Goal: Book appointment/travel/reservation

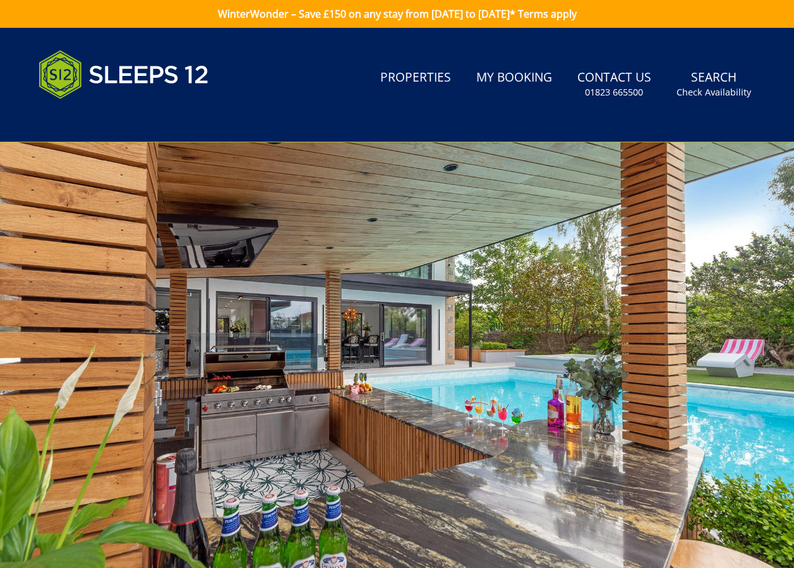
drag, startPoint x: 454, startPoint y: 346, endPoint x: 465, endPoint y: 344, distance: 11.5
click at [454, 346] on div at bounding box center [397, 363] width 794 height 442
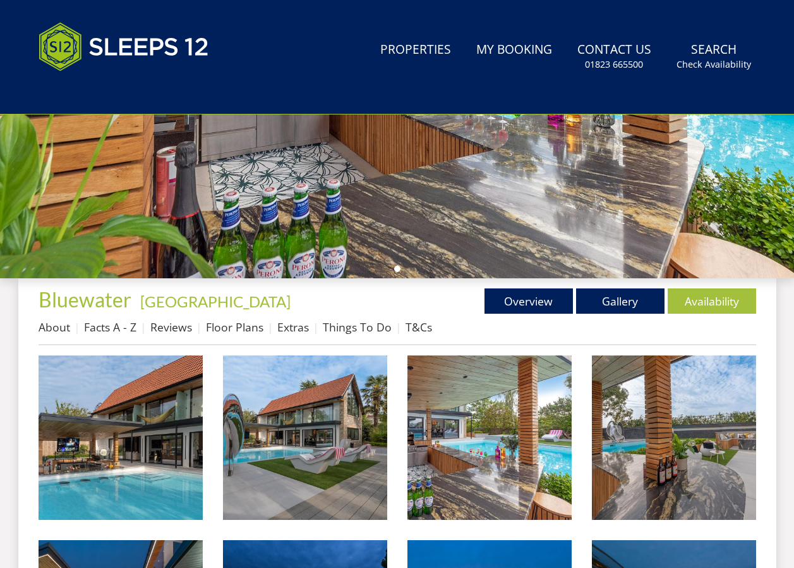
scroll to position [442, 0]
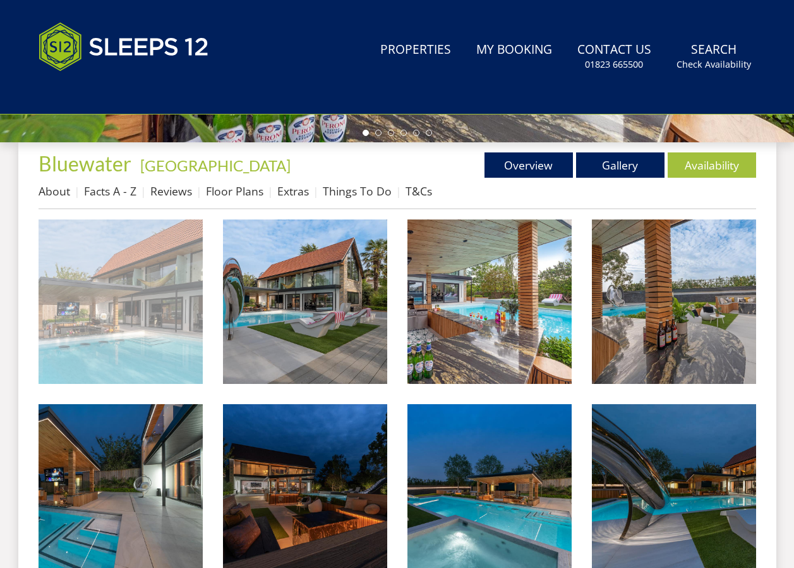
click at [142, 312] on img at bounding box center [121, 301] width 164 height 164
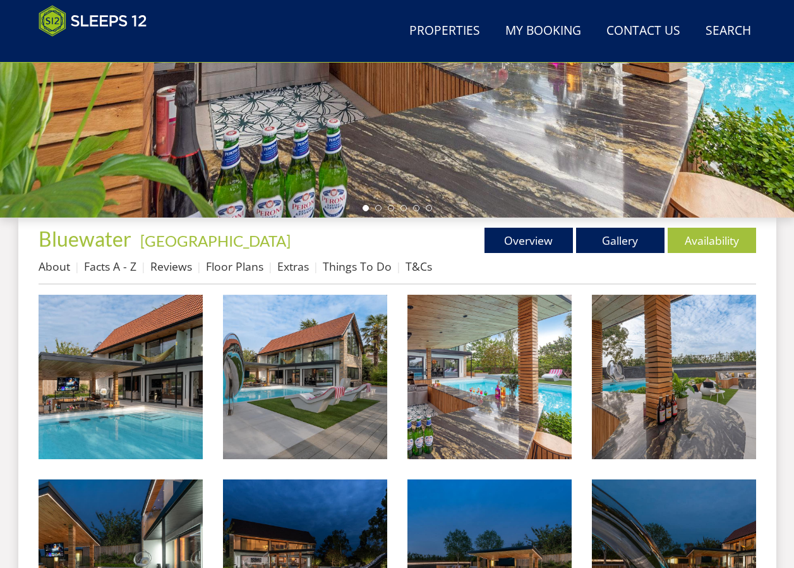
scroll to position [126, 0]
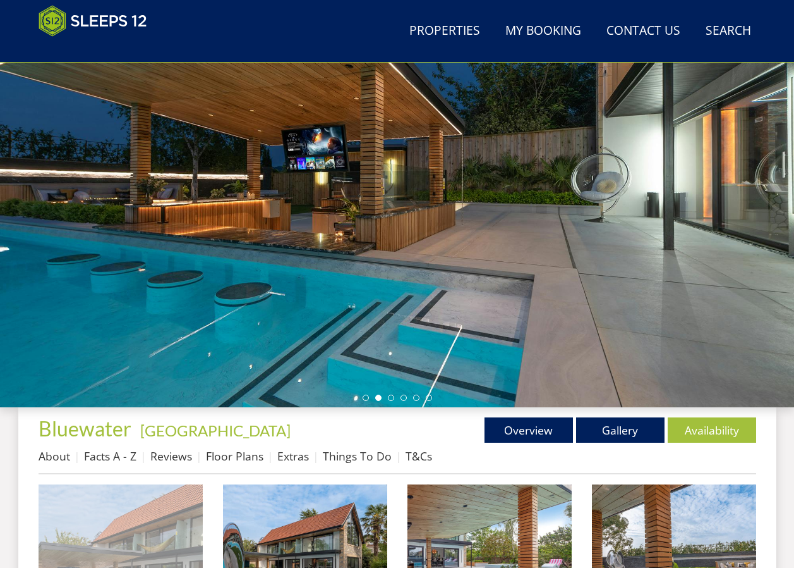
click at [155, 510] on img at bounding box center [121, 566] width 164 height 164
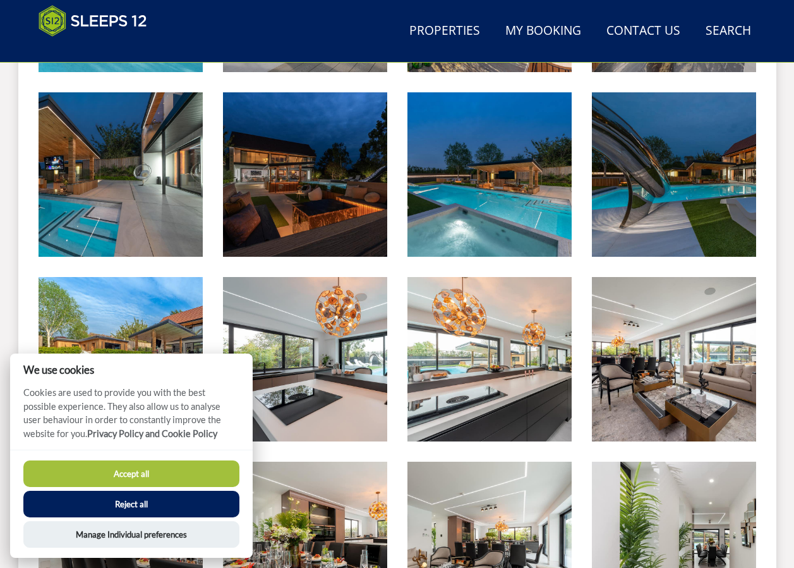
scroll to position [695, 0]
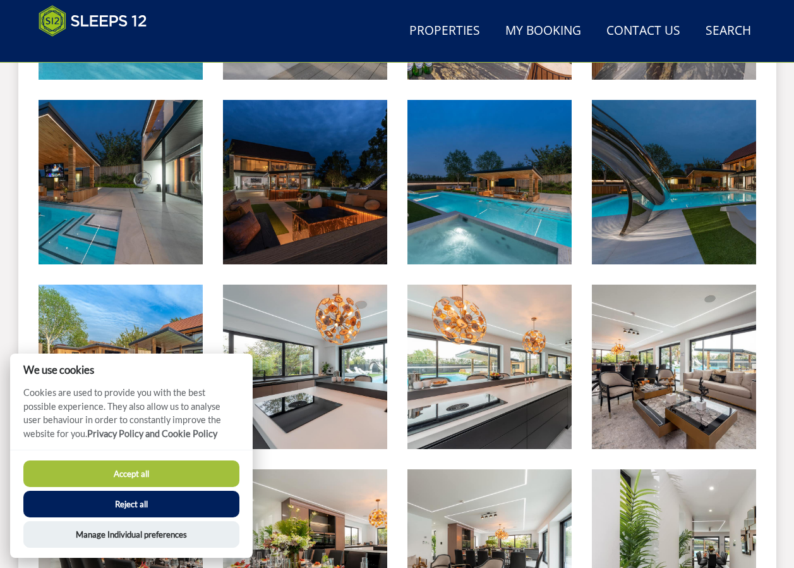
click at [162, 478] on button "Accept all" at bounding box center [131, 473] width 216 height 27
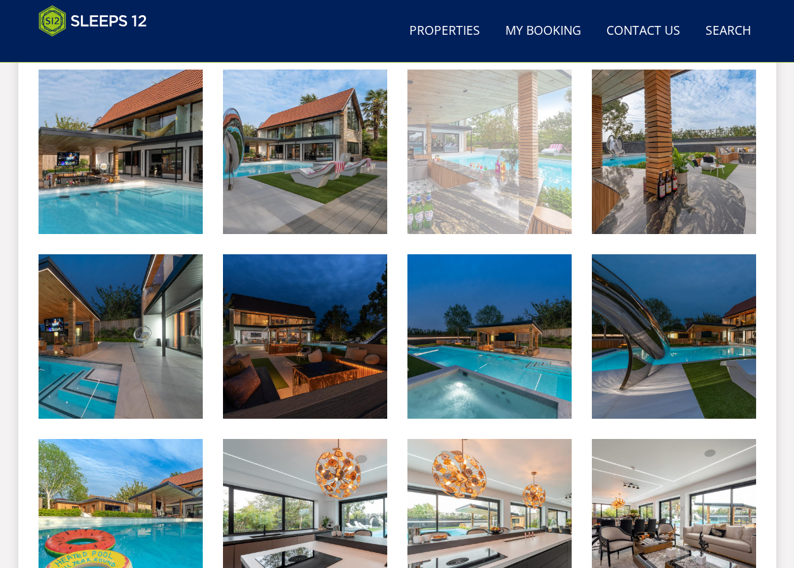
scroll to position [379, 0]
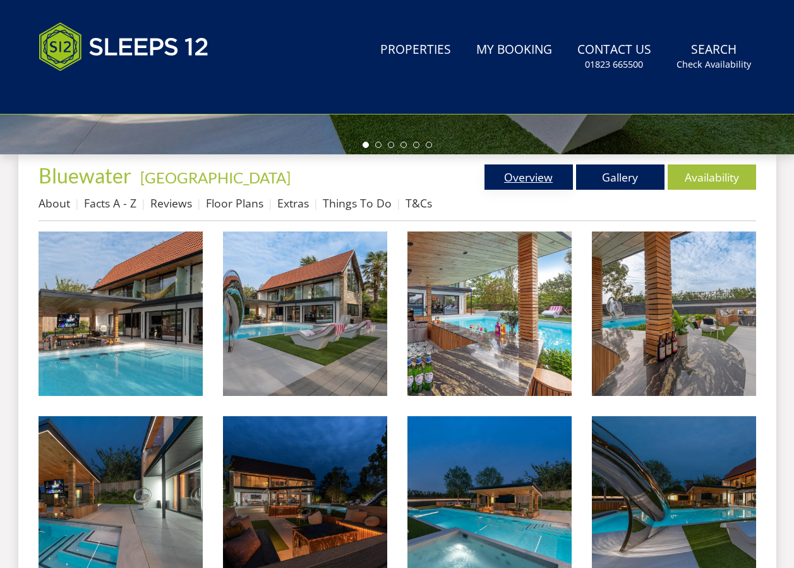
click at [532, 184] on link "Overview" at bounding box center [529, 176] width 88 height 25
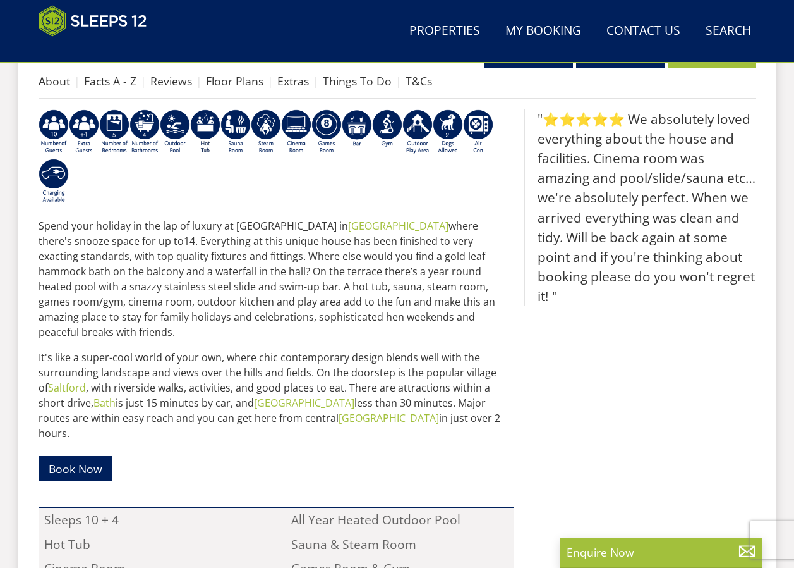
scroll to position [470, 0]
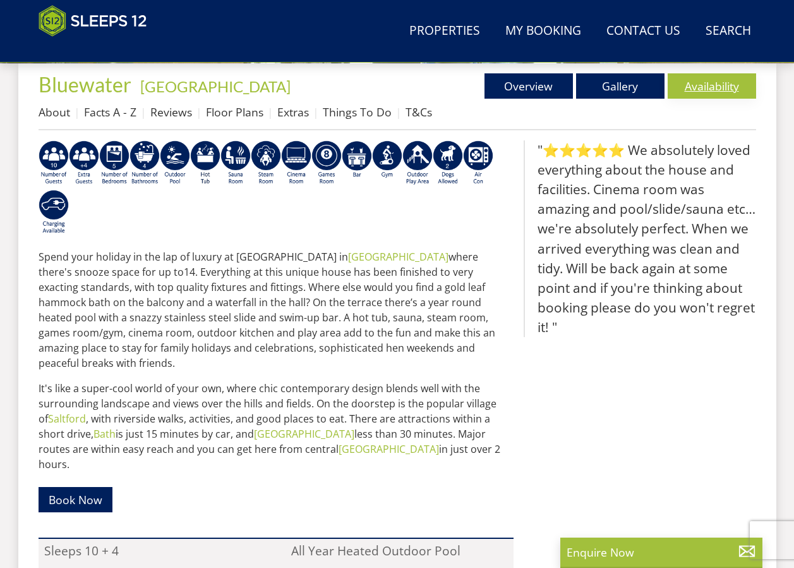
click at [699, 77] on link "Availability" at bounding box center [712, 85] width 88 height 25
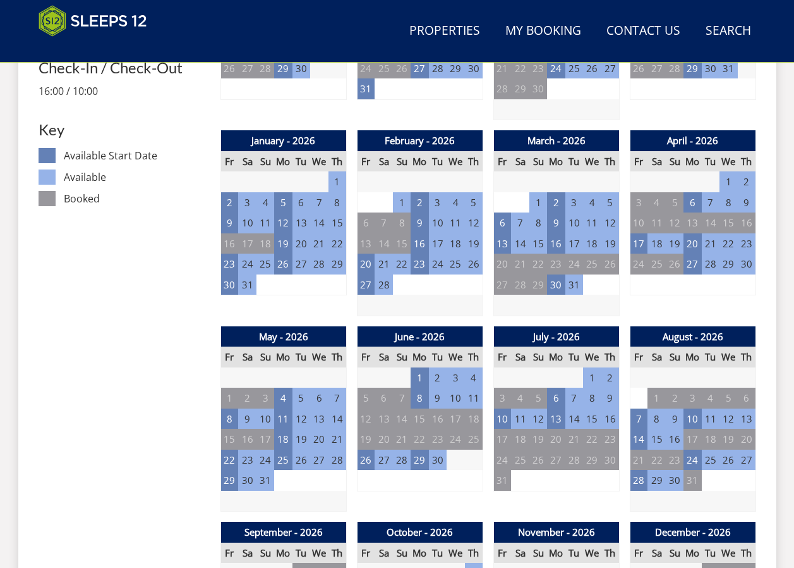
scroll to position [722, 0]
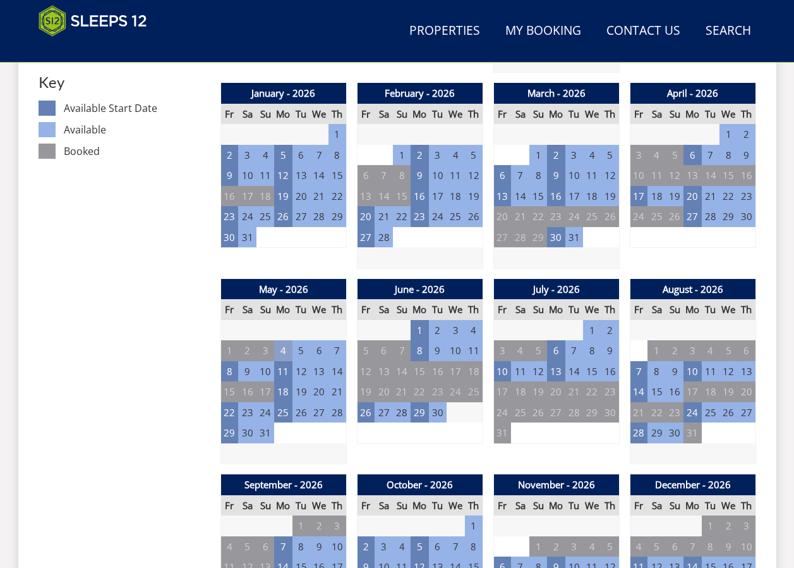
click at [284, 353] on td "4" at bounding box center [283, 350] width 18 height 21
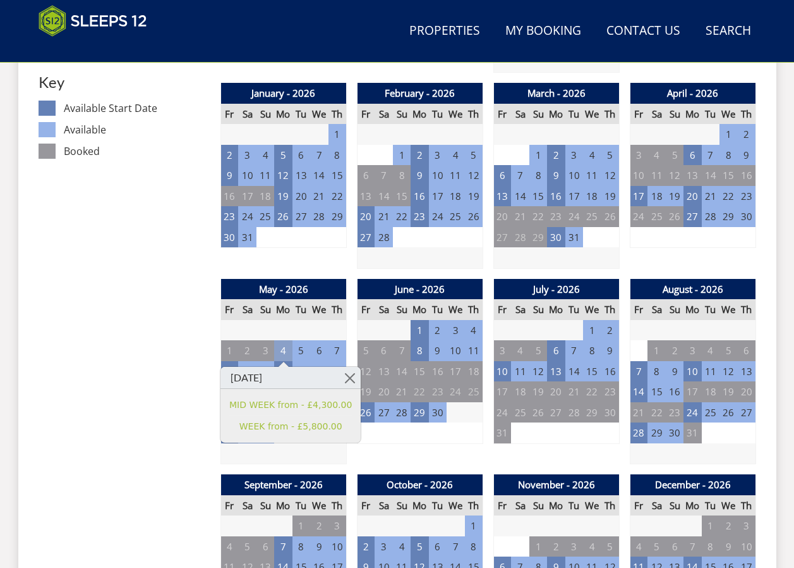
click at [284, 353] on td "4" at bounding box center [283, 350] width 18 height 21
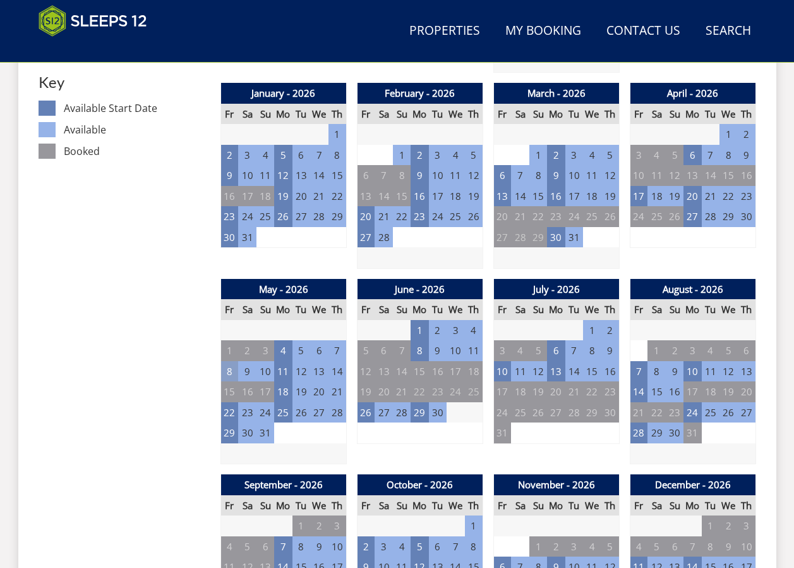
click at [230, 368] on td "8" at bounding box center [230, 371] width 18 height 21
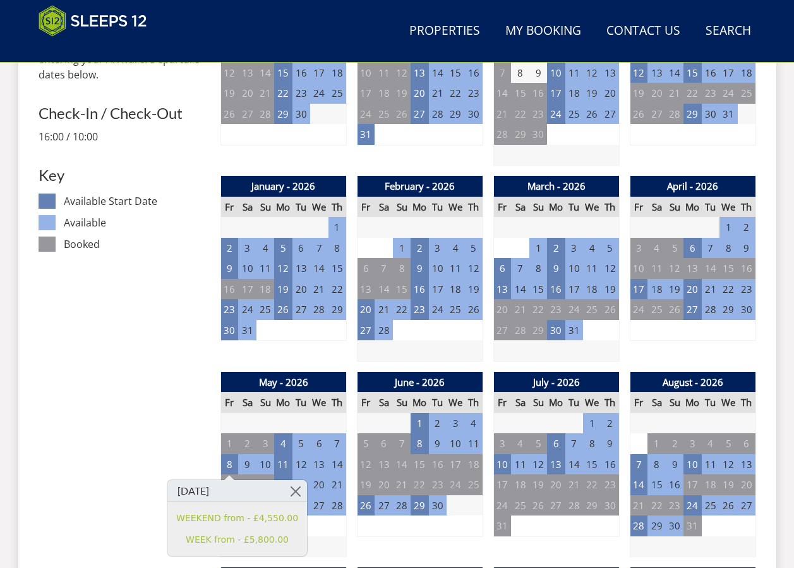
scroll to position [470, 0]
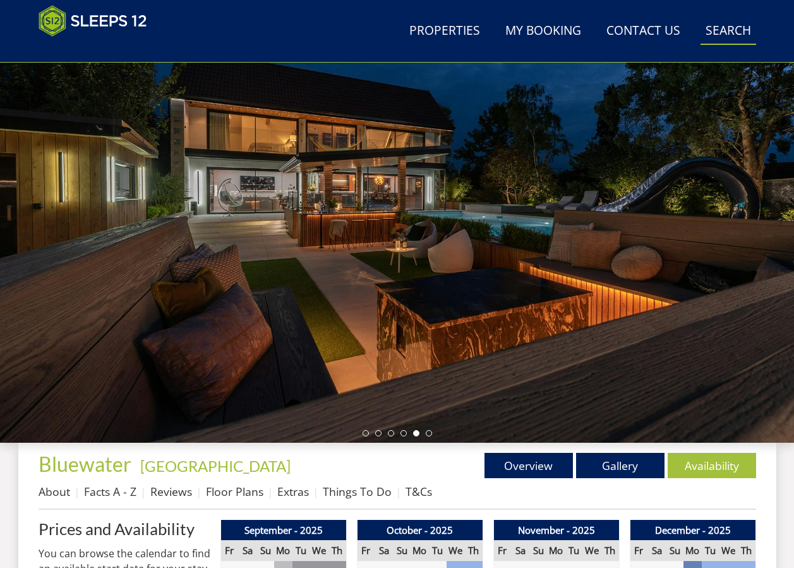
click at [716, 35] on link "Search Check Availability" at bounding box center [729, 31] width 56 height 28
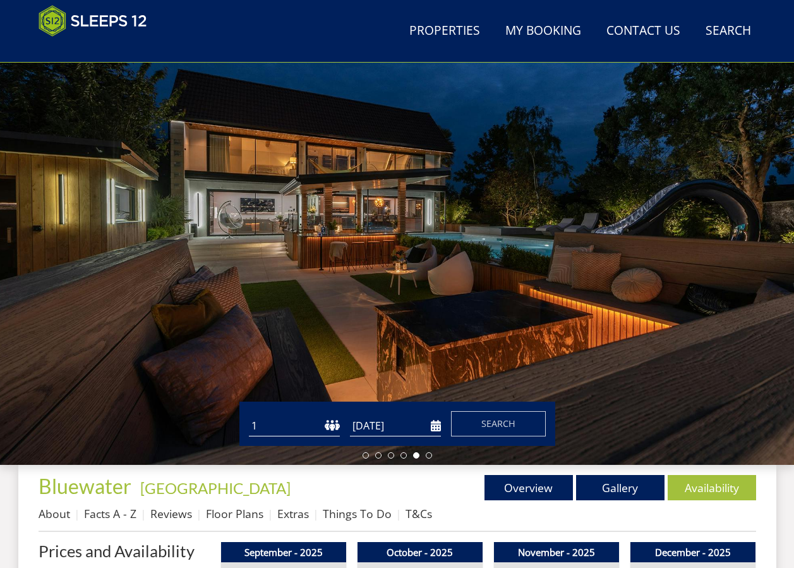
scroll to position [75, 0]
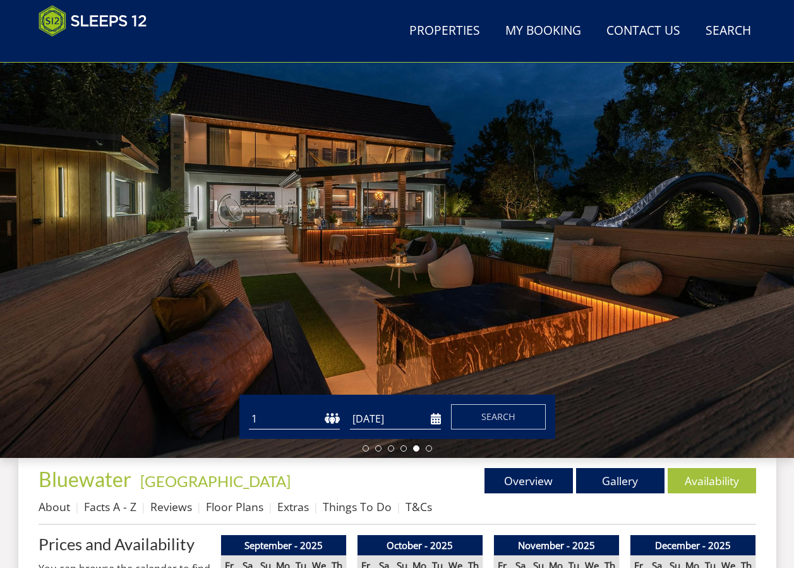
click at [305, 418] on select "1 2 3 4 5 6 7 8 9 10 11 12 13 14 15 16 17 18 19 20 21 22 23 24 25 26 27 28 29 3…" at bounding box center [294, 418] width 91 height 21
select select "6"
click at [249, 408] on select "1 2 3 4 5 6 7 8 9 10 11 12 13 14 15 16 17 18 19 20 21 22 23 24 25 26 27 28 29 3…" at bounding box center [294, 418] width 91 height 21
click at [434, 417] on input "[DATE]" at bounding box center [395, 418] width 91 height 21
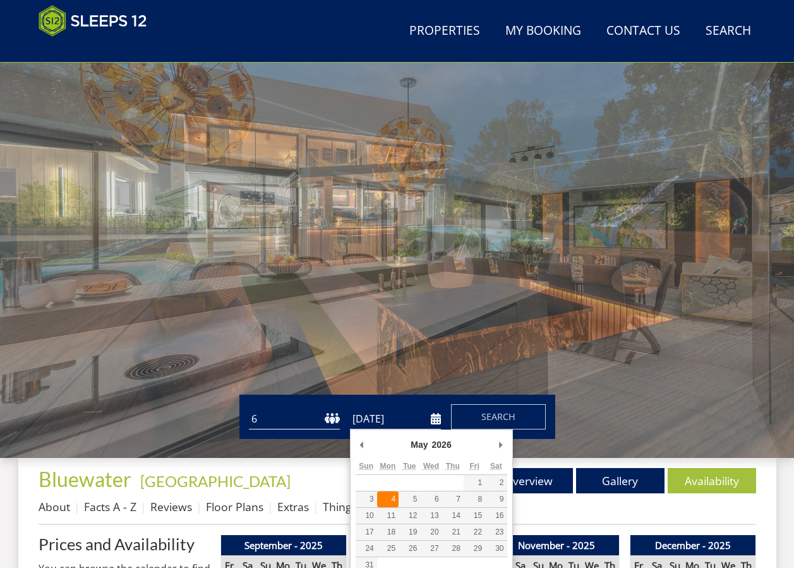
type input "04/05/2026"
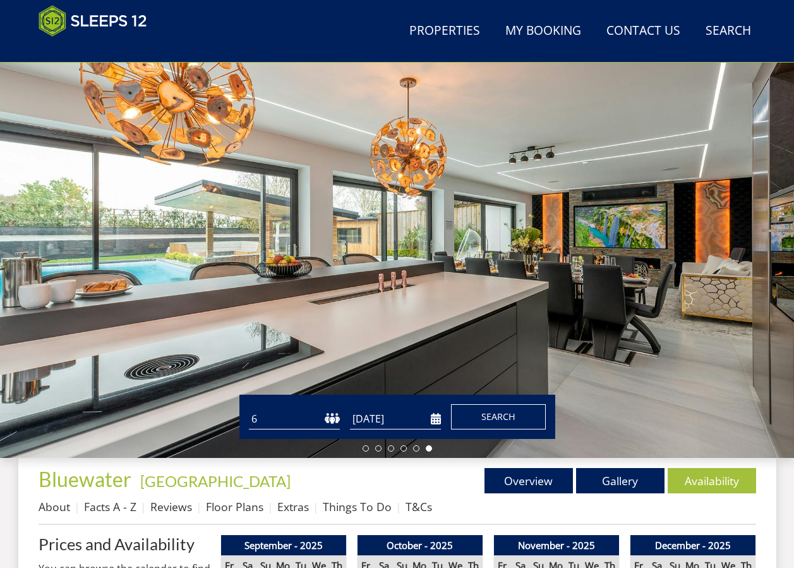
click at [516, 422] on button "Search" at bounding box center [498, 416] width 95 height 25
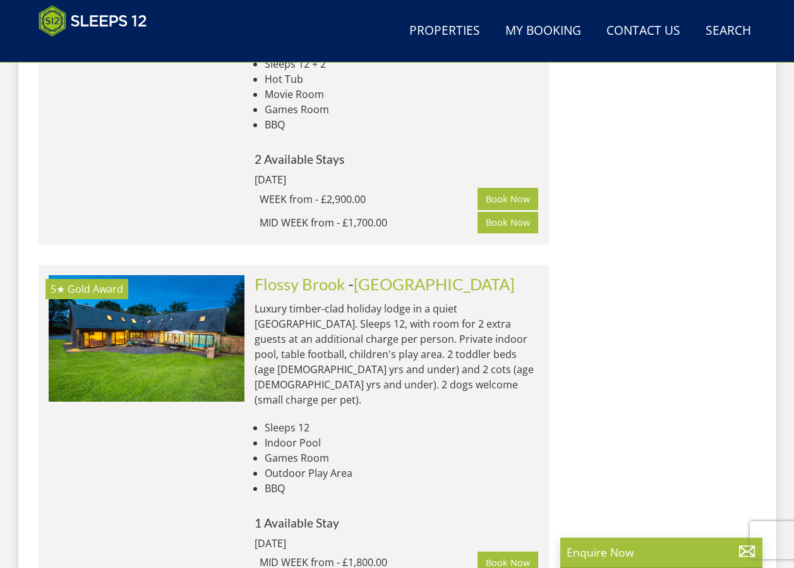
scroll to position [3942, 0]
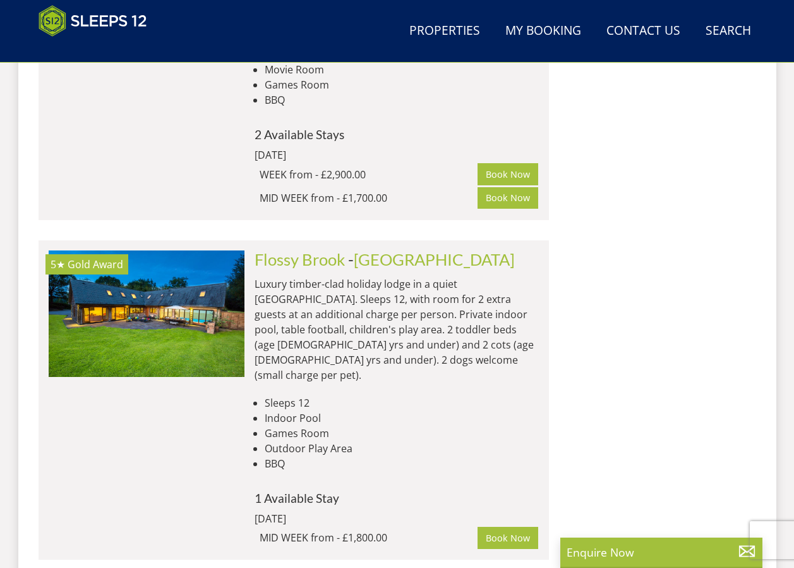
click at [368, 441] on li "Outdoor Play Area" at bounding box center [402, 448] width 274 height 15
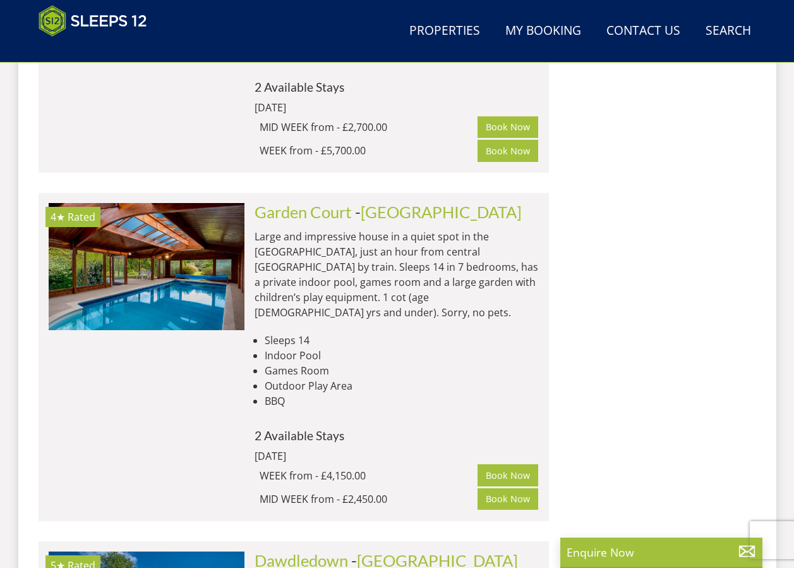
scroll to position [5206, 0]
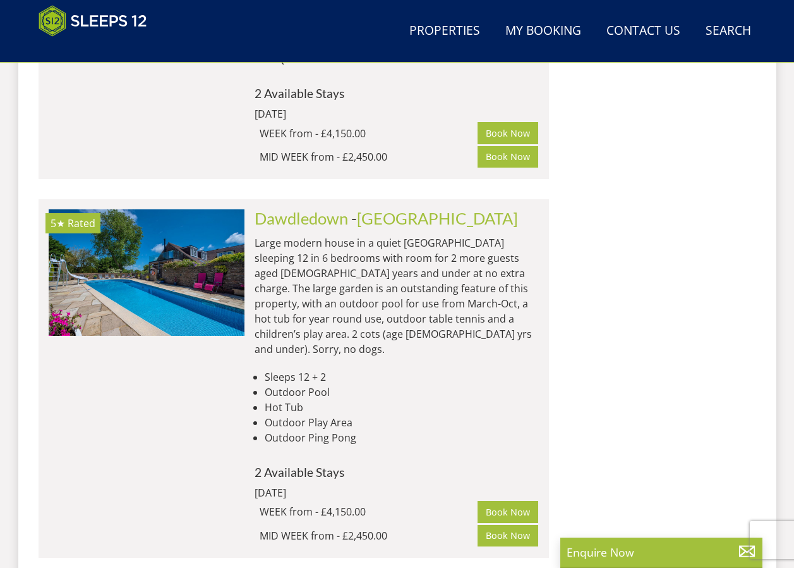
scroll to position [5396, 0]
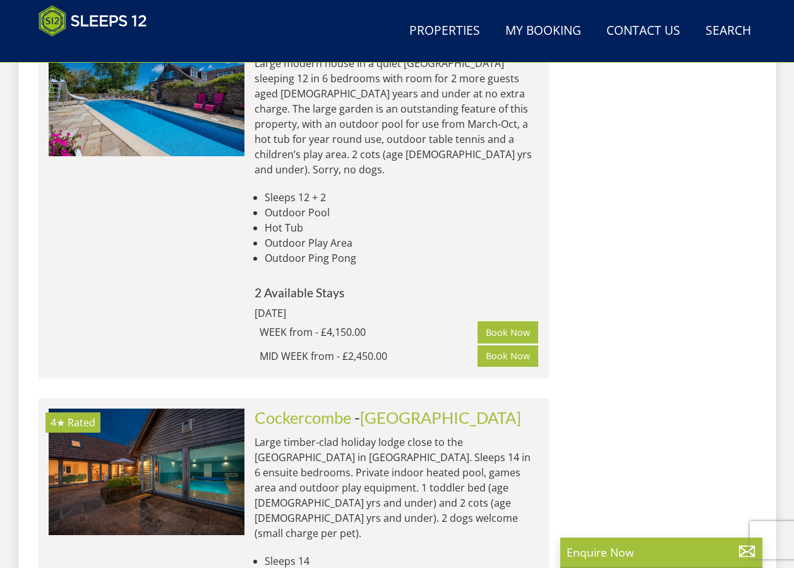
scroll to position [5585, 0]
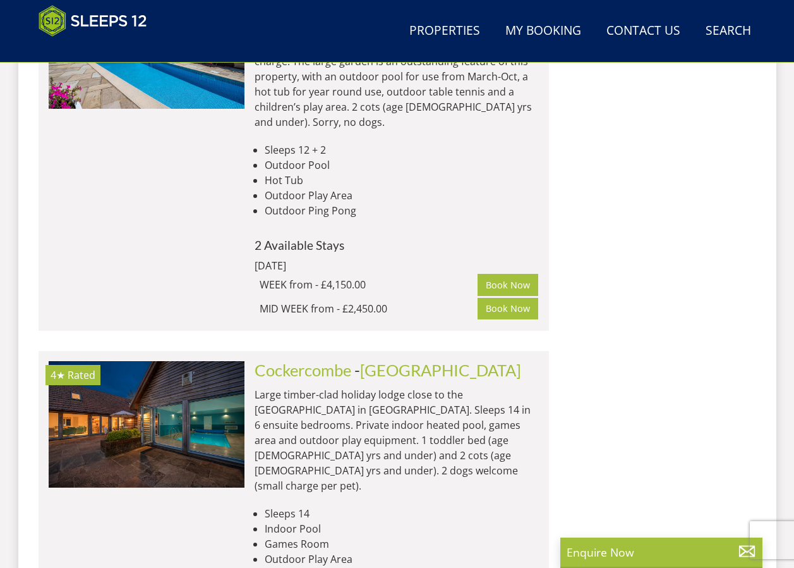
click at [511, 506] on li "Sleeps 14" at bounding box center [402, 513] width 274 height 15
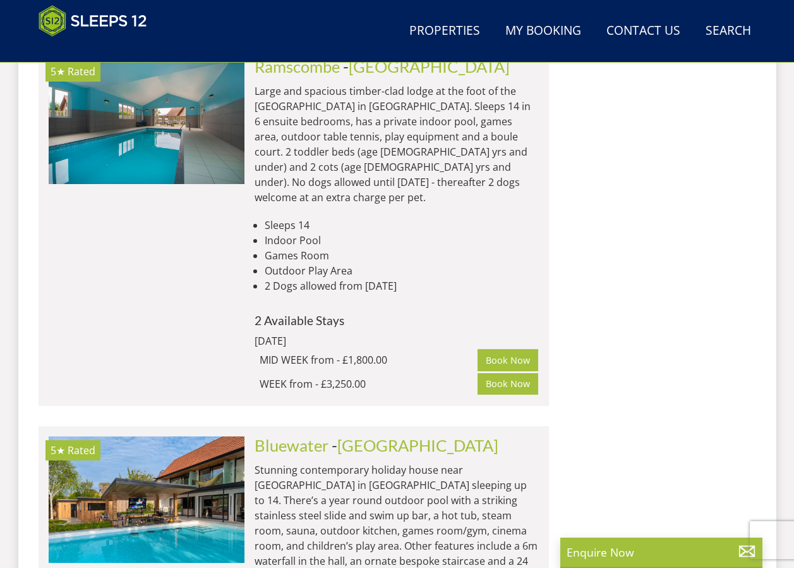
scroll to position [7165, 0]
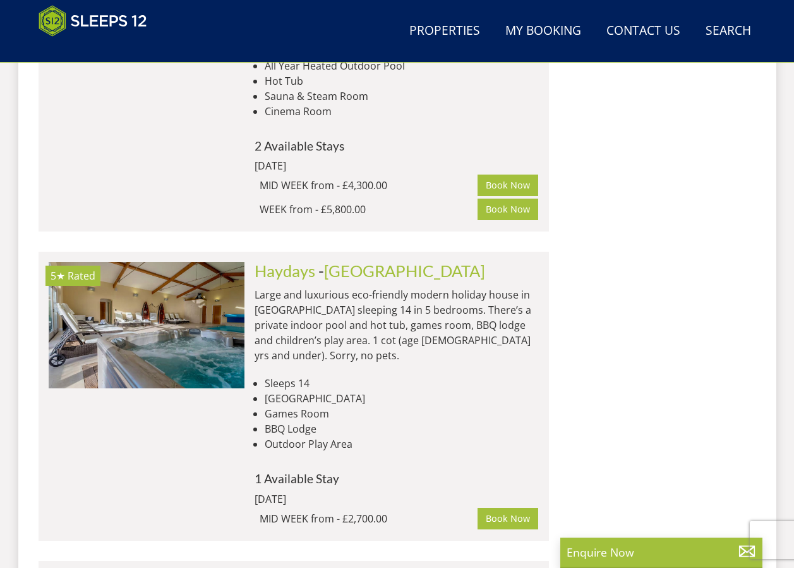
scroll to position [7544, 0]
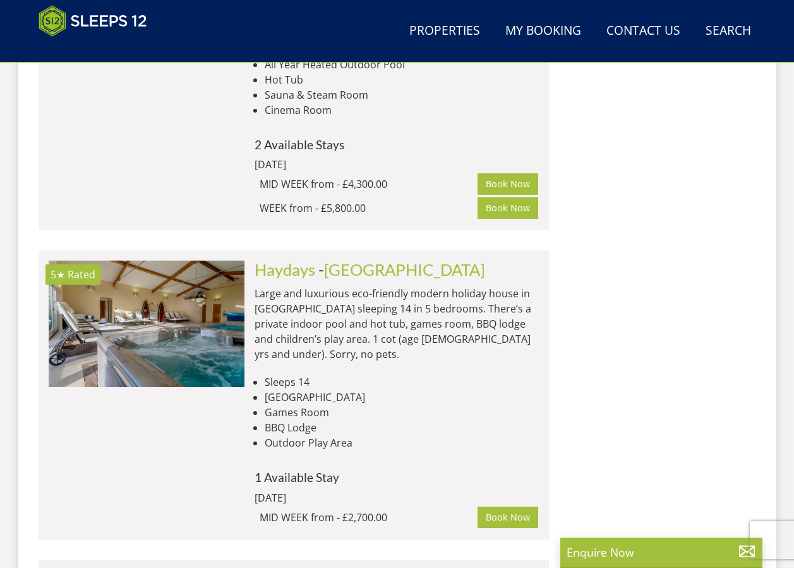
click at [621, 241] on div "Search Search 1 Guest 2 Guests 3 Guests 4 Guests 5 Guests 6 Guests 7 Guests 8 G…" at bounding box center [655, 383] width 202 height 14768
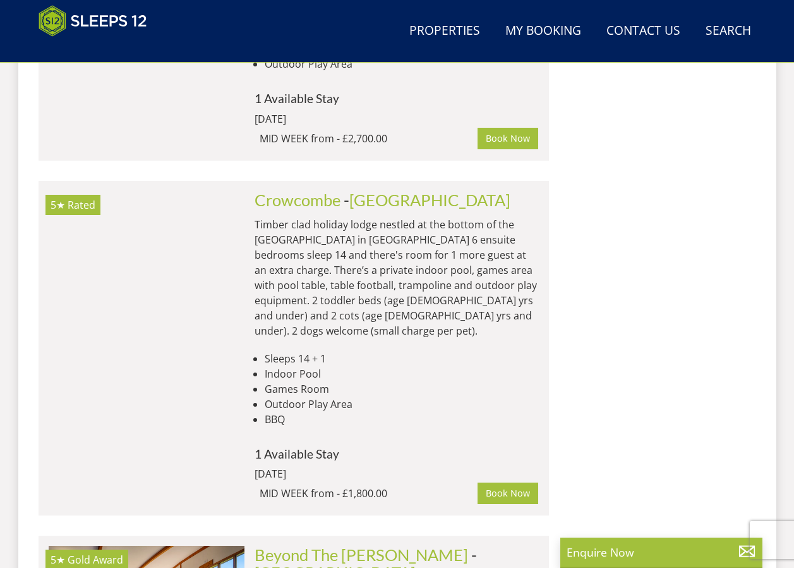
scroll to position [7924, 0]
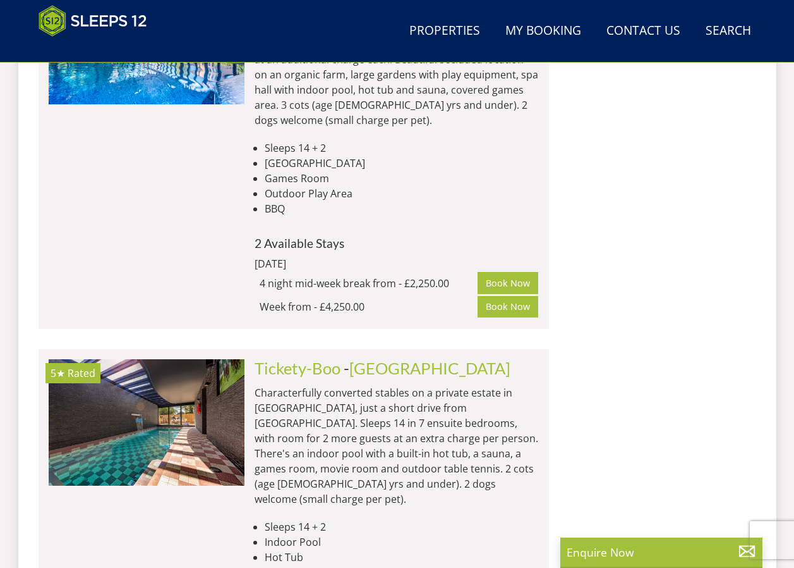
scroll to position [8492, 0]
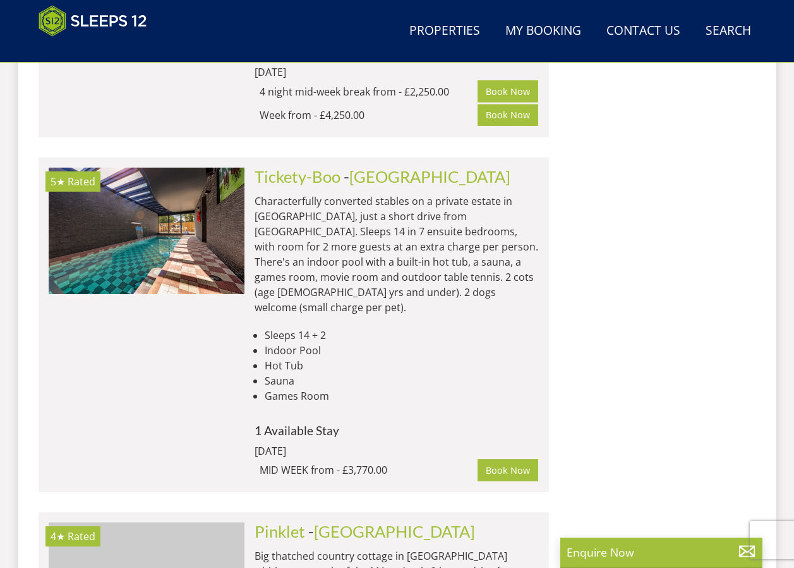
scroll to position [0, 392]
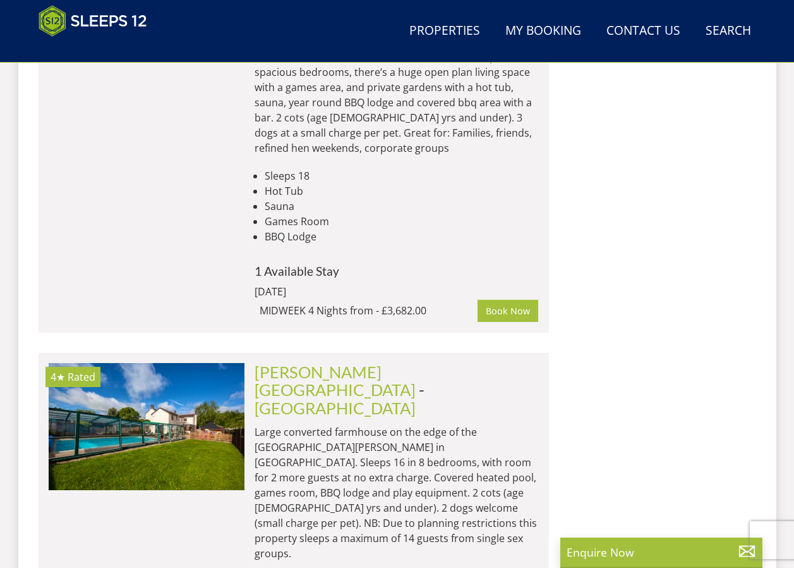
scroll to position [11653, 0]
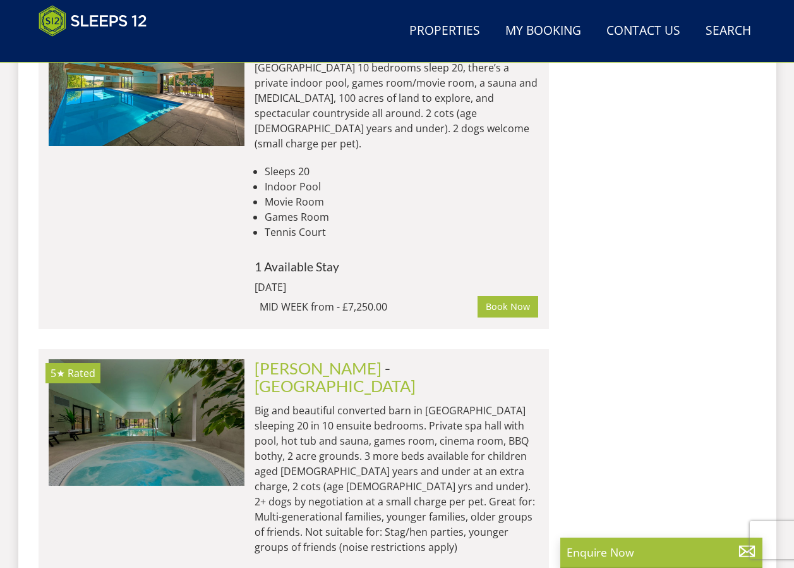
scroll to position [13928, 0]
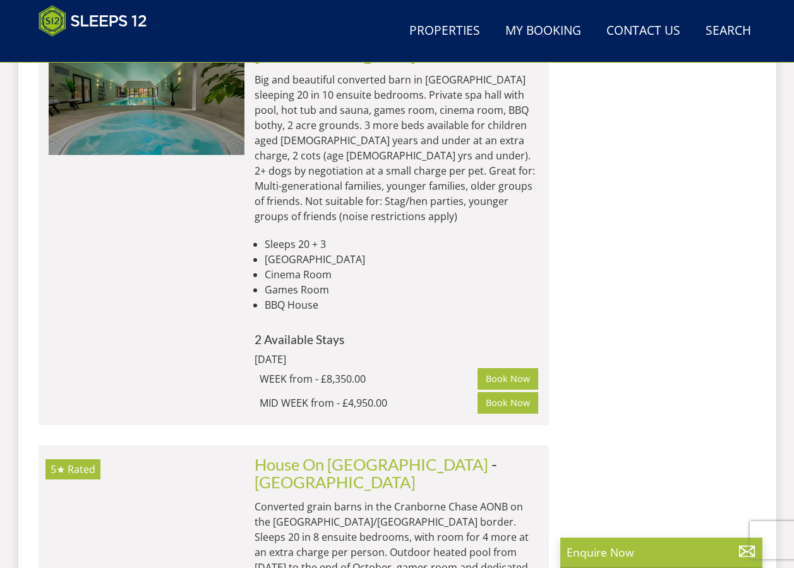
scroll to position [14181, 0]
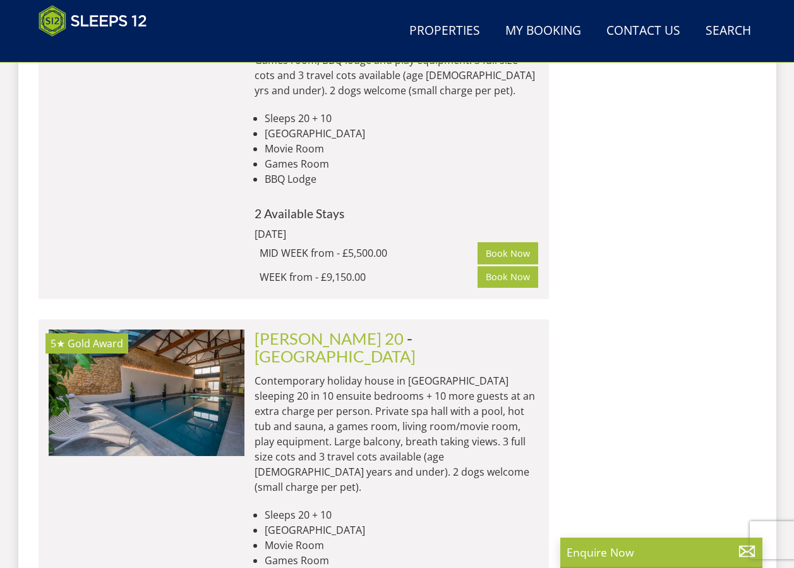
scroll to position [15445, 0]
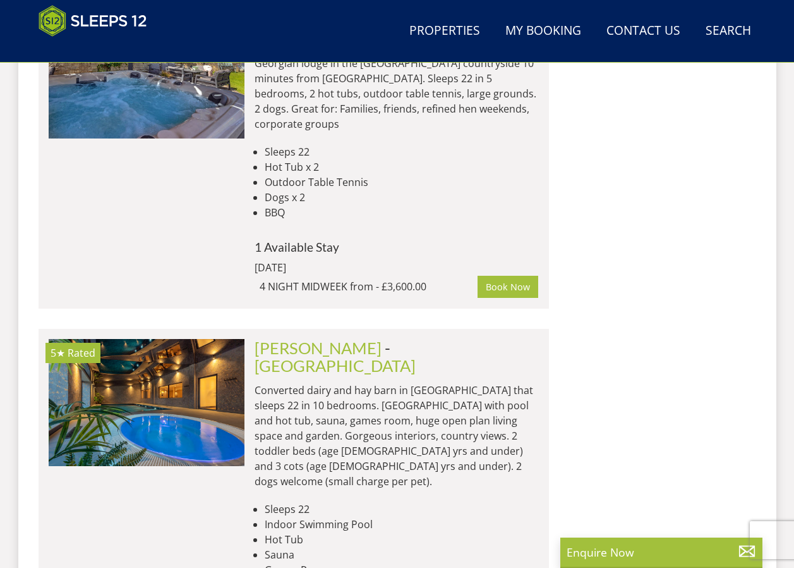
scroll to position [16519, 0]
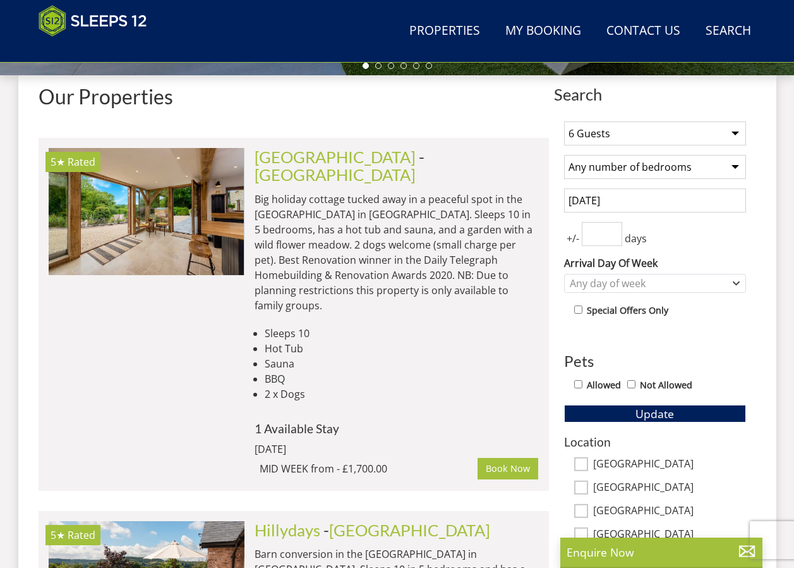
scroll to position [343, 0]
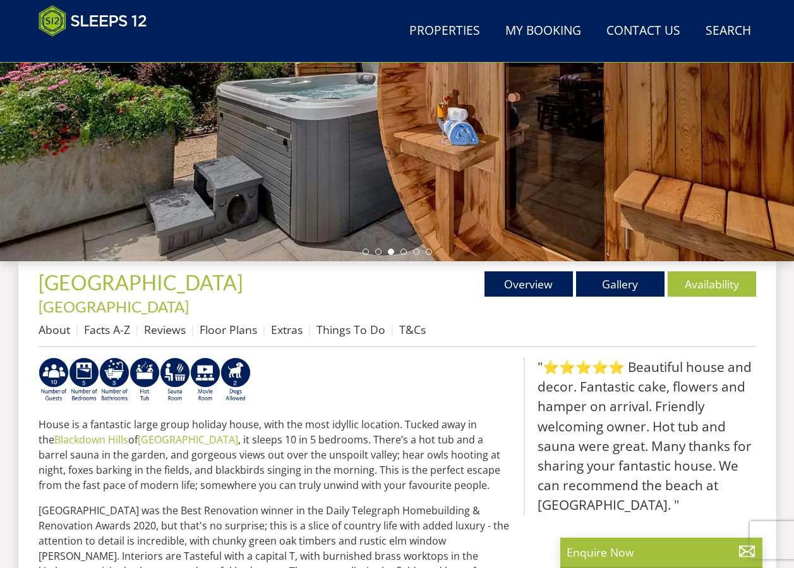
scroll to position [327, 0]
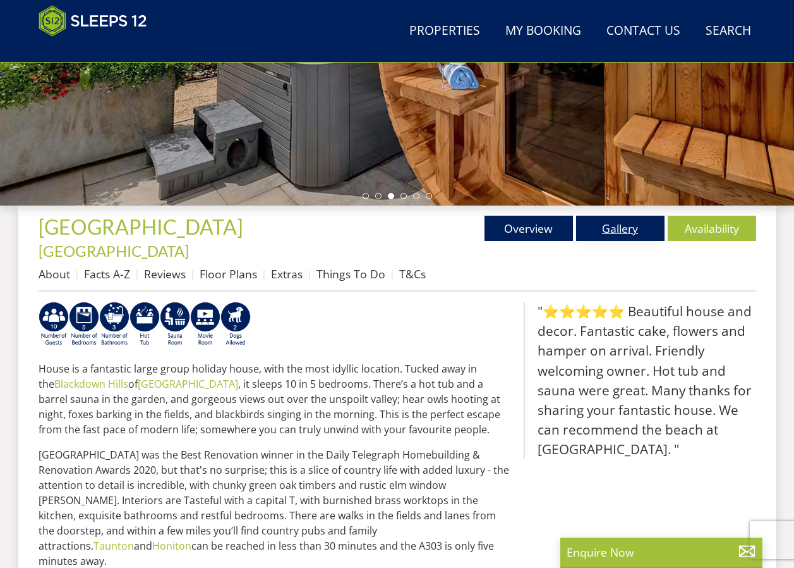
click at [628, 233] on link "Gallery" at bounding box center [620, 228] width 88 height 25
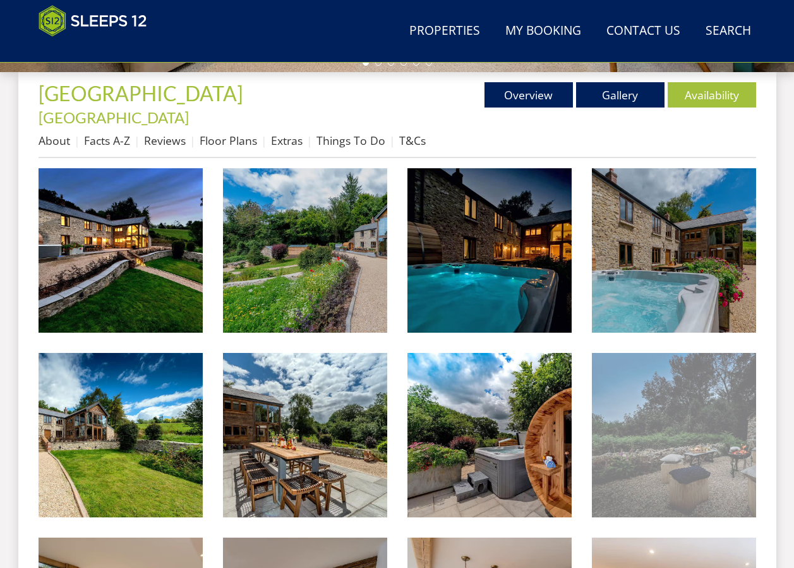
scroll to position [462, 0]
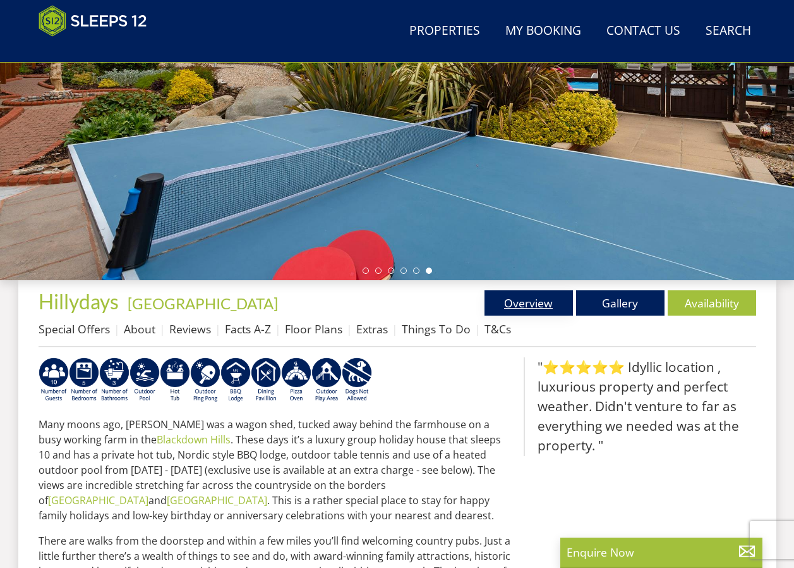
scroll to position [264, 0]
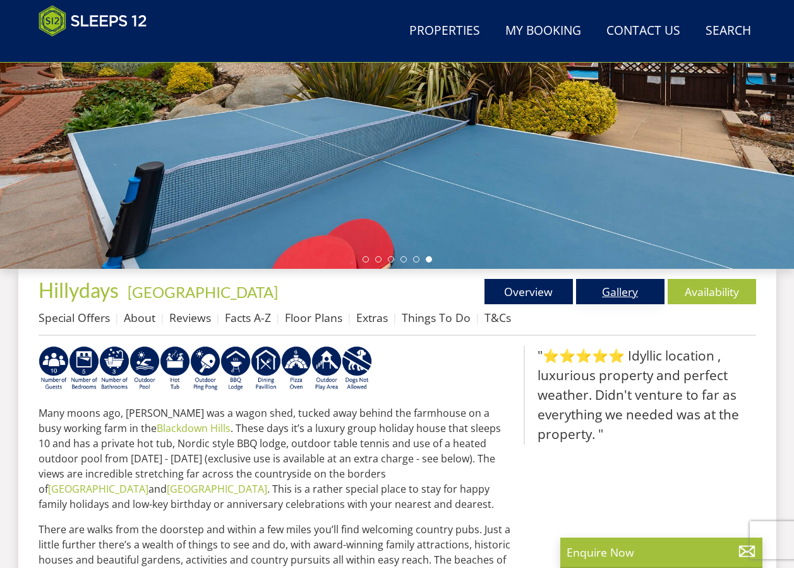
click at [618, 297] on link "Gallery" at bounding box center [620, 291] width 88 height 25
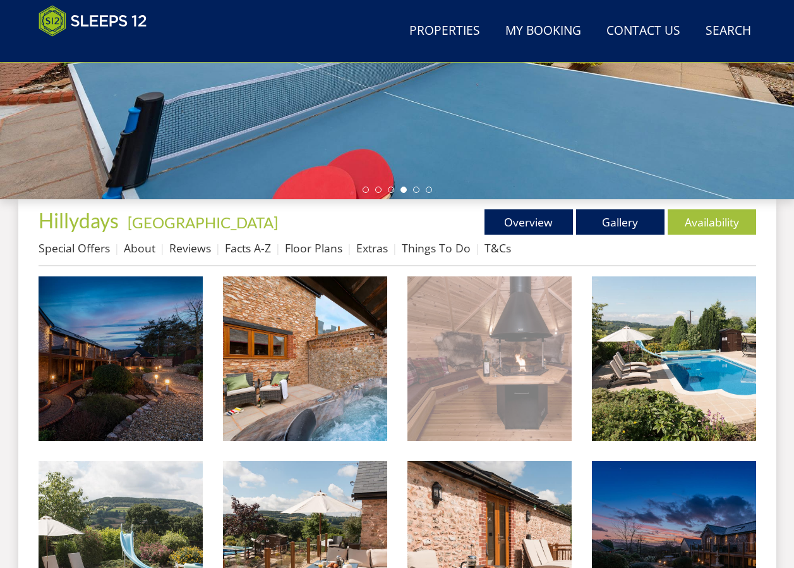
scroll to position [466, 0]
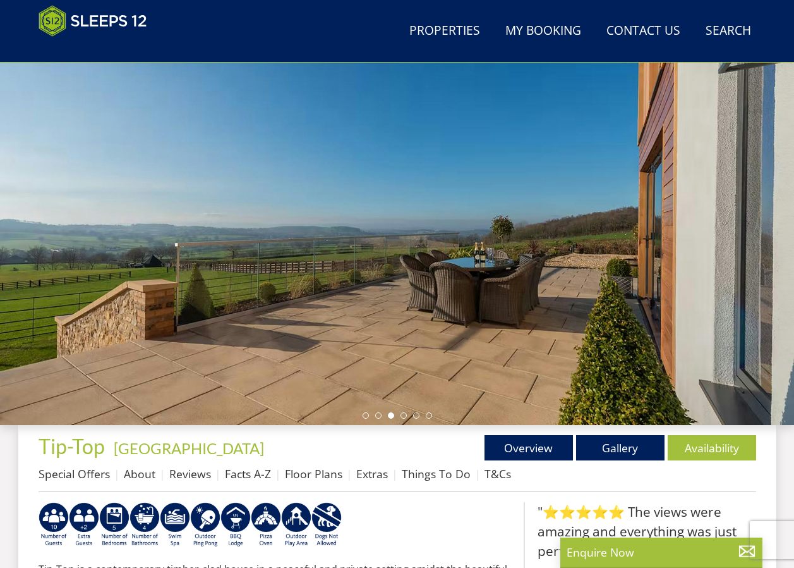
scroll to position [202, 0]
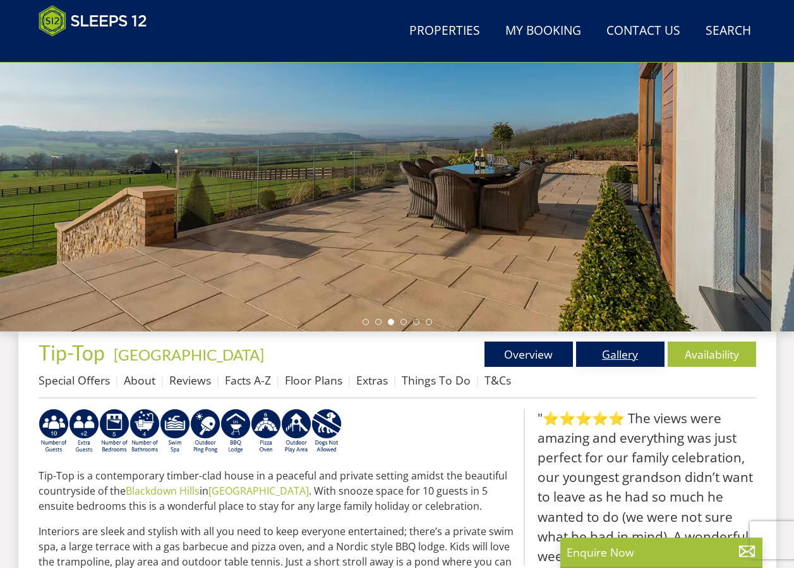
click at [615, 355] on link "Gallery" at bounding box center [620, 353] width 88 height 25
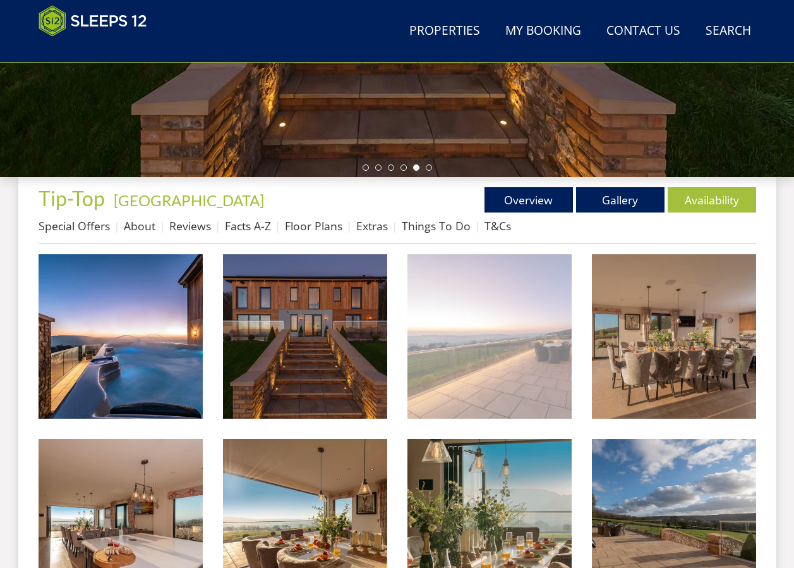
scroll to position [399, 0]
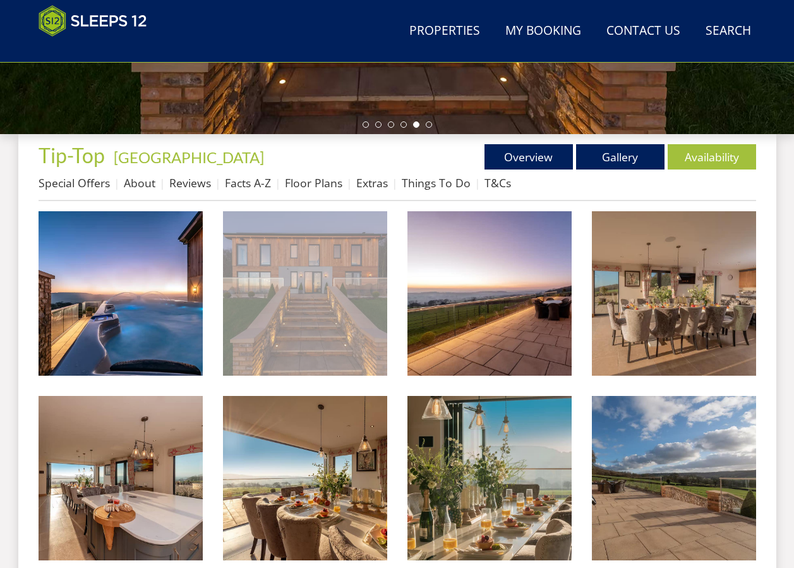
click at [281, 327] on img at bounding box center [305, 293] width 164 height 164
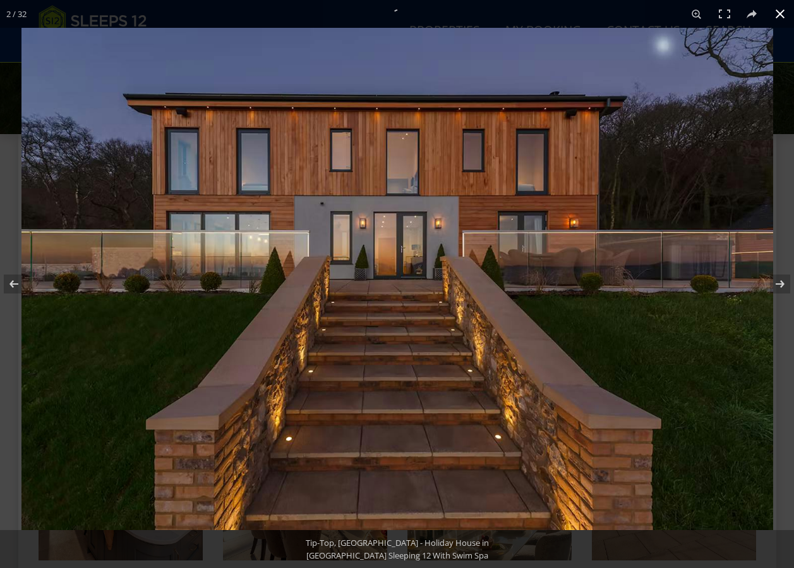
click at [782, 13] on button at bounding box center [781, 14] width 28 height 28
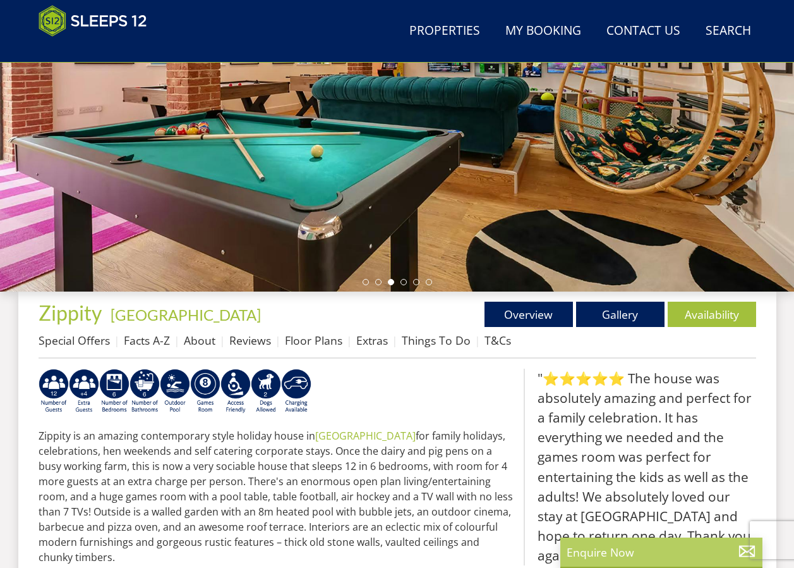
scroll to position [264, 0]
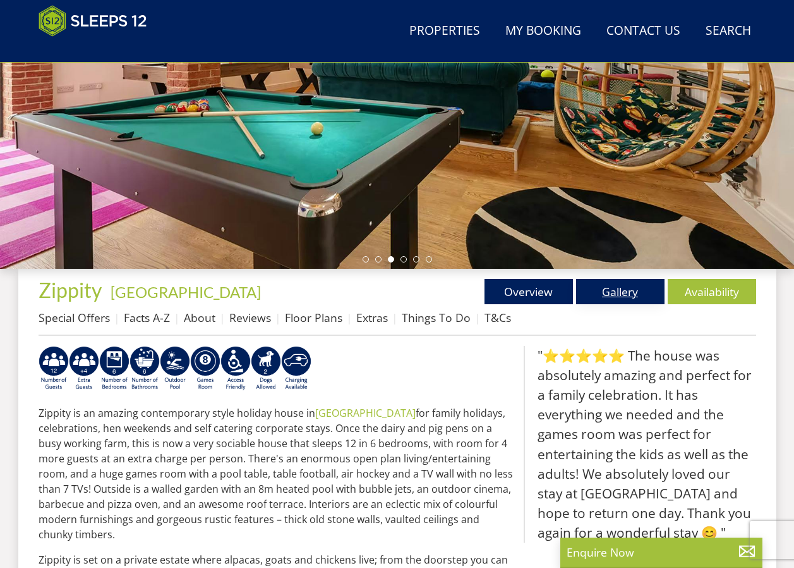
click at [640, 289] on link "Gallery" at bounding box center [620, 291] width 88 height 25
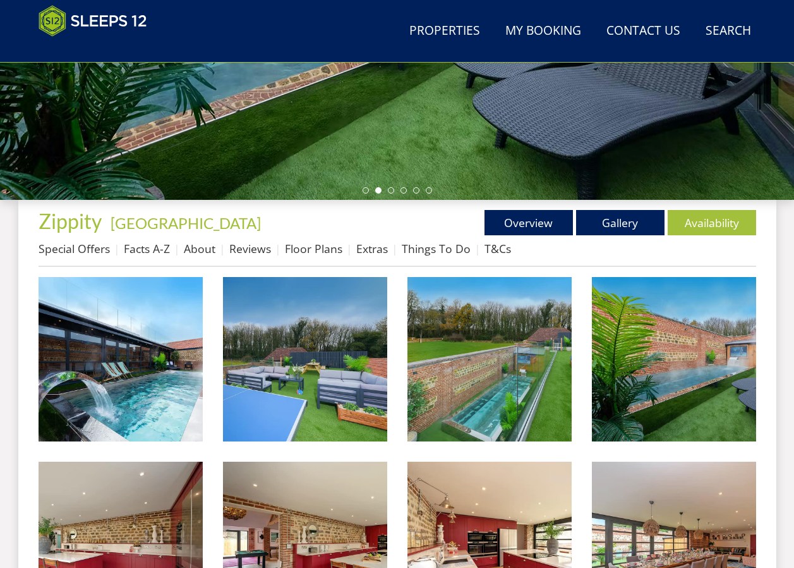
scroll to position [336, 0]
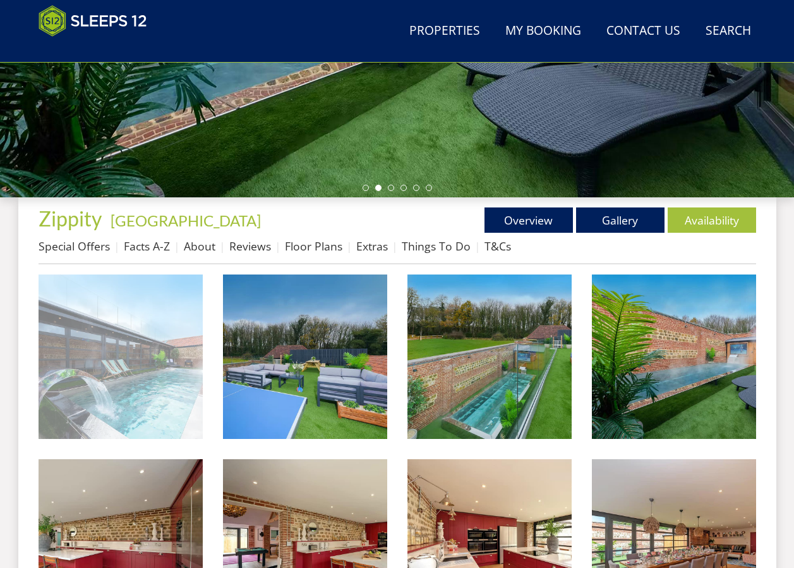
click at [164, 340] on img at bounding box center [121, 356] width 164 height 164
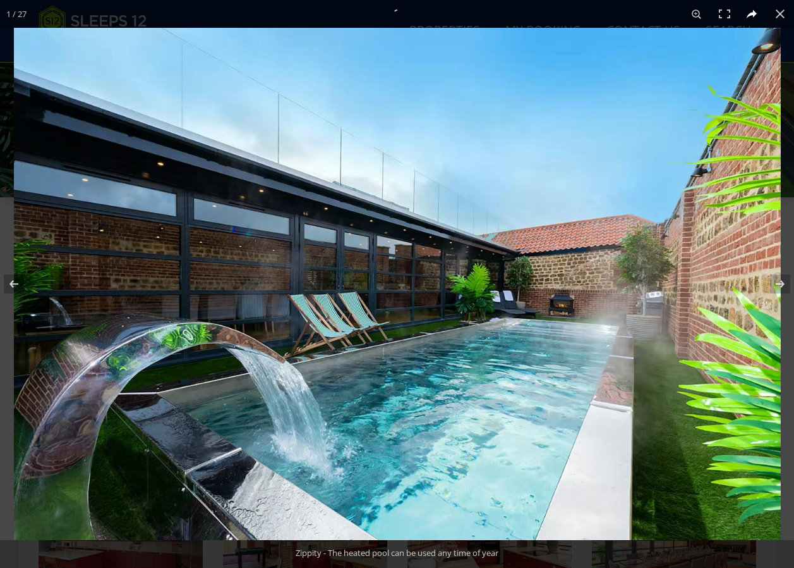
drag, startPoint x: 779, startPoint y: 9, endPoint x: 763, endPoint y: 15, distance: 17.0
click at [779, 9] on button at bounding box center [781, 14] width 28 height 28
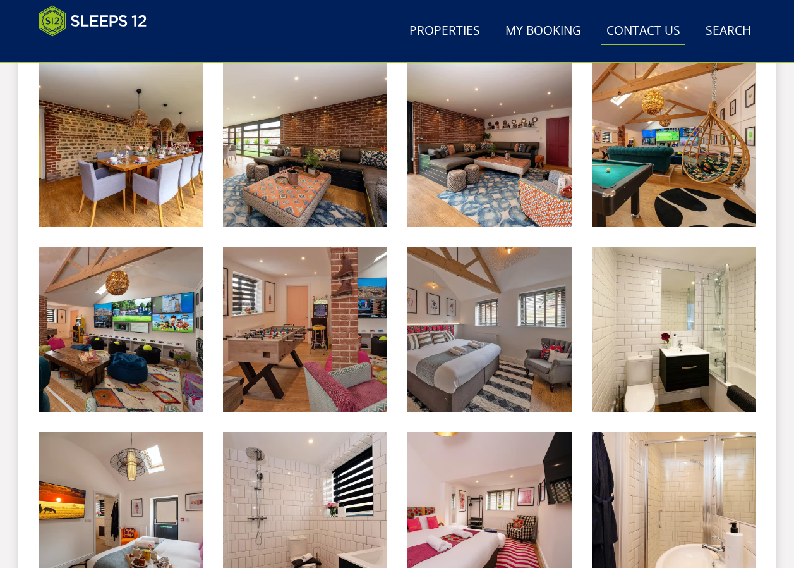
scroll to position [715, 0]
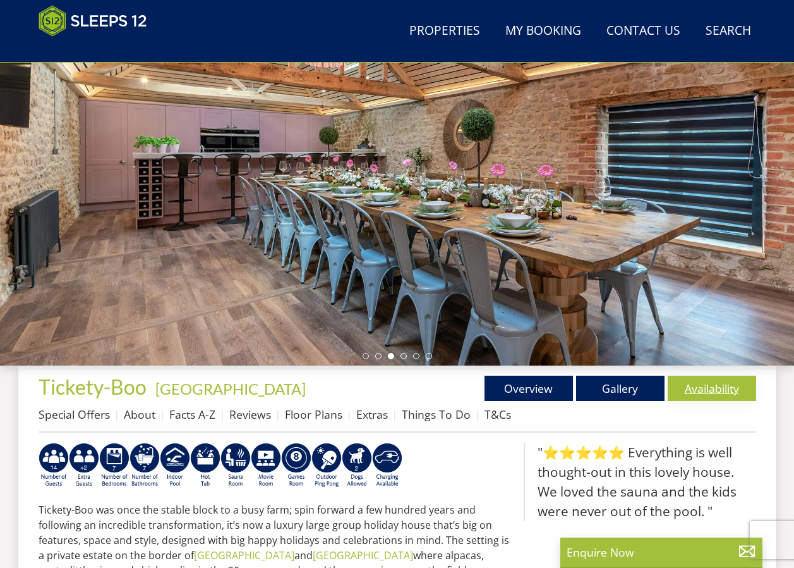
scroll to position [214, 0]
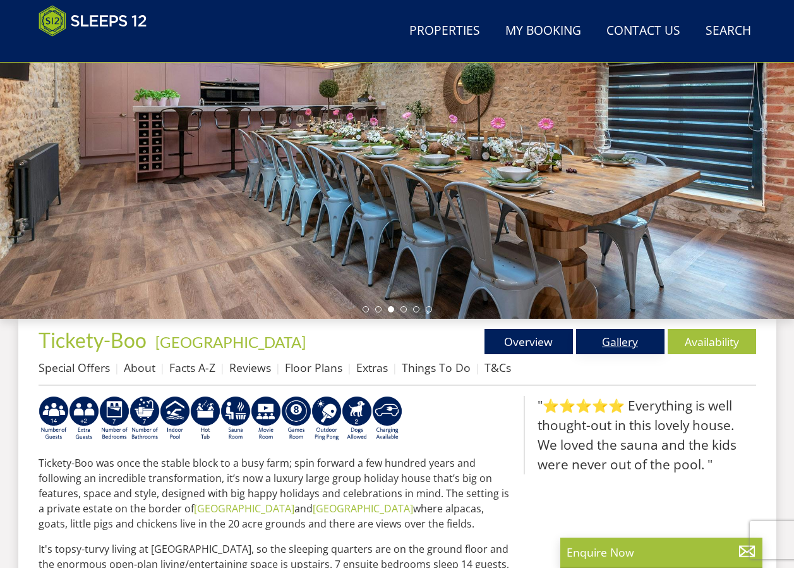
click at [635, 343] on link "Gallery" at bounding box center [620, 341] width 88 height 25
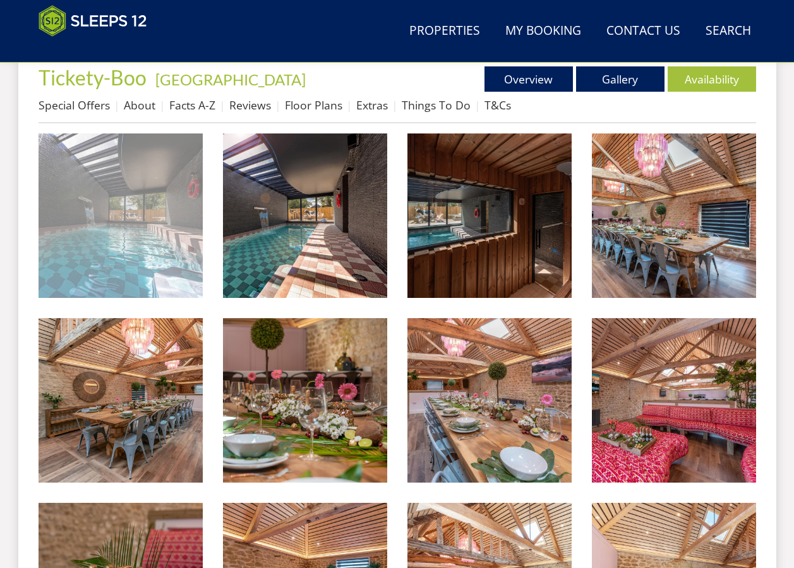
scroll to position [517, 0]
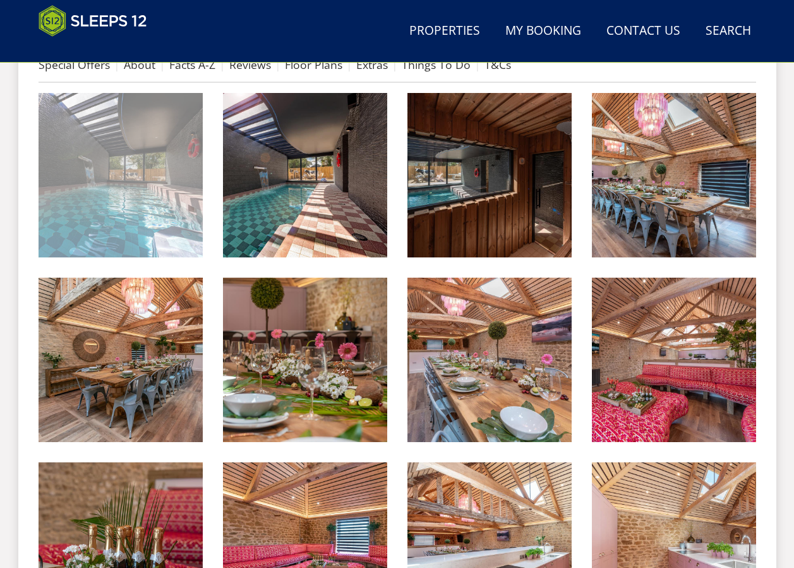
click at [163, 233] on img at bounding box center [121, 175] width 164 height 164
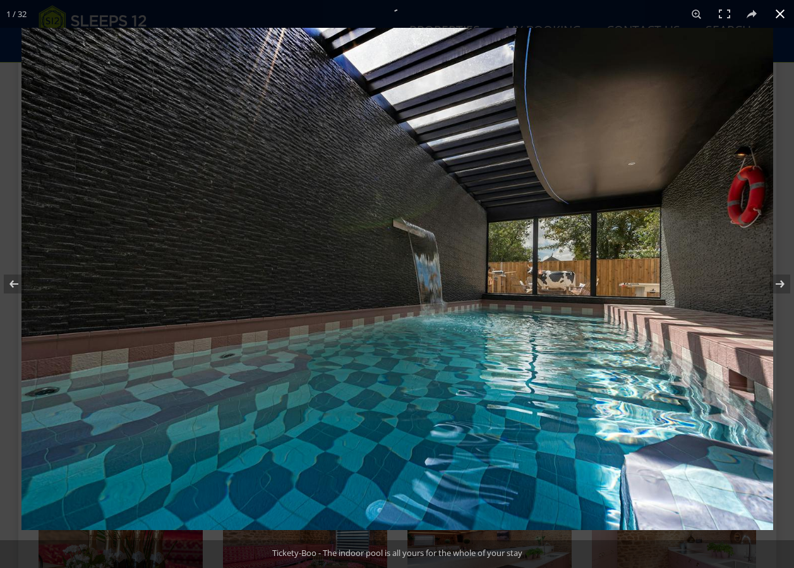
click at [782, 146] on div at bounding box center [418, 312] width 794 height 568
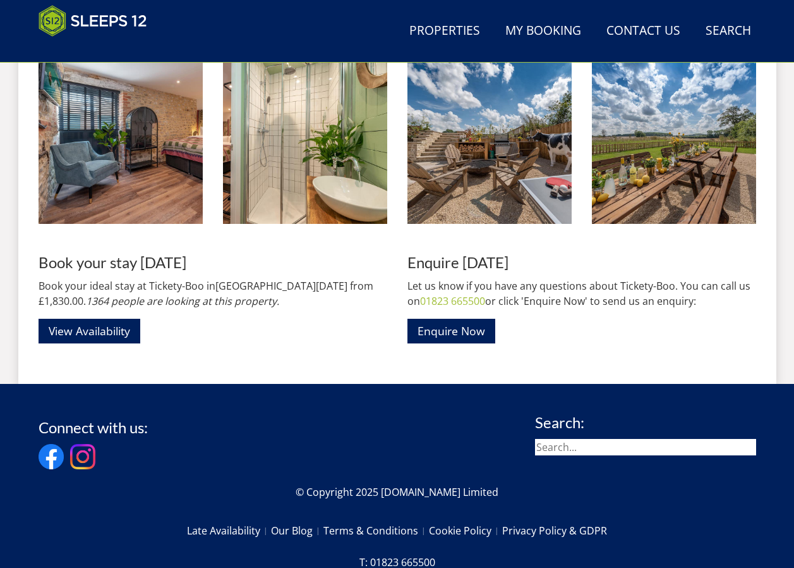
scroll to position [1844, 0]
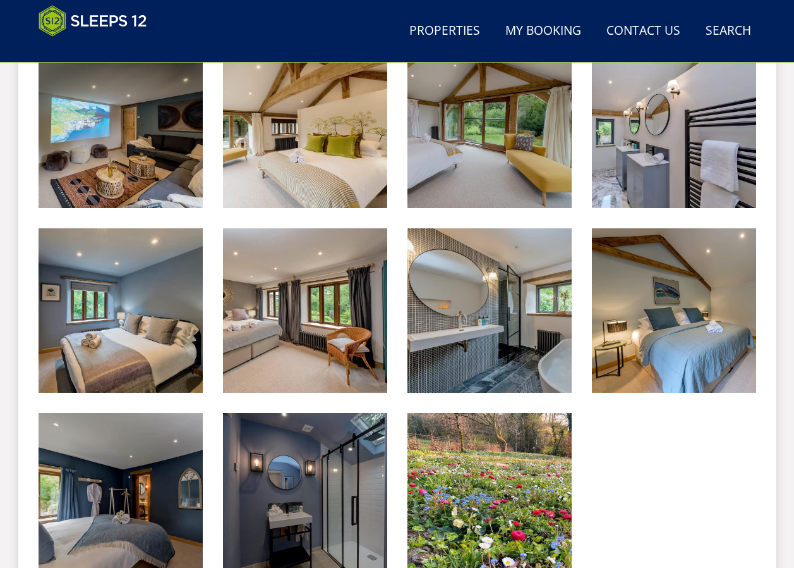
scroll to position [1387, 0]
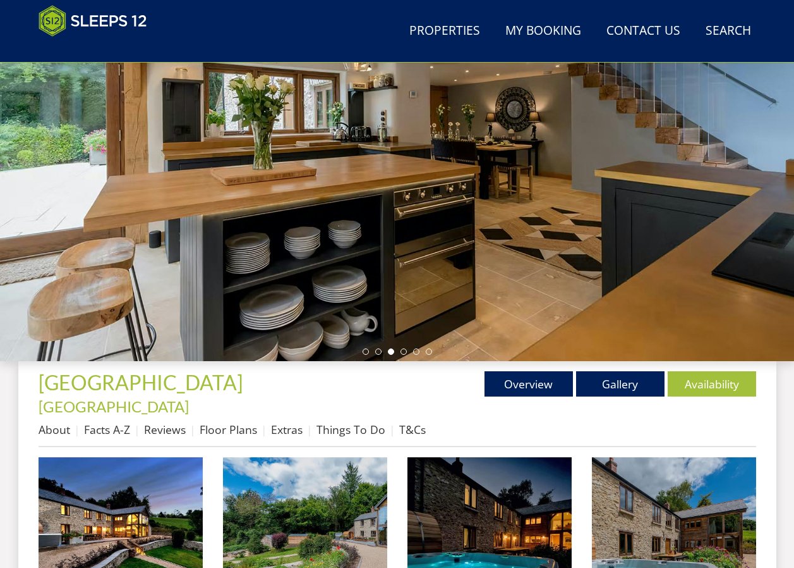
scroll to position [63, 0]
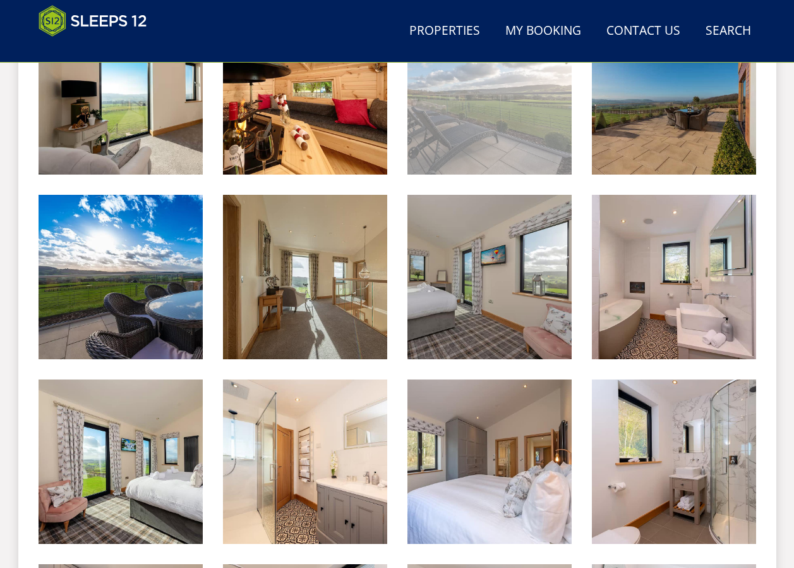
scroll to position [1146, 0]
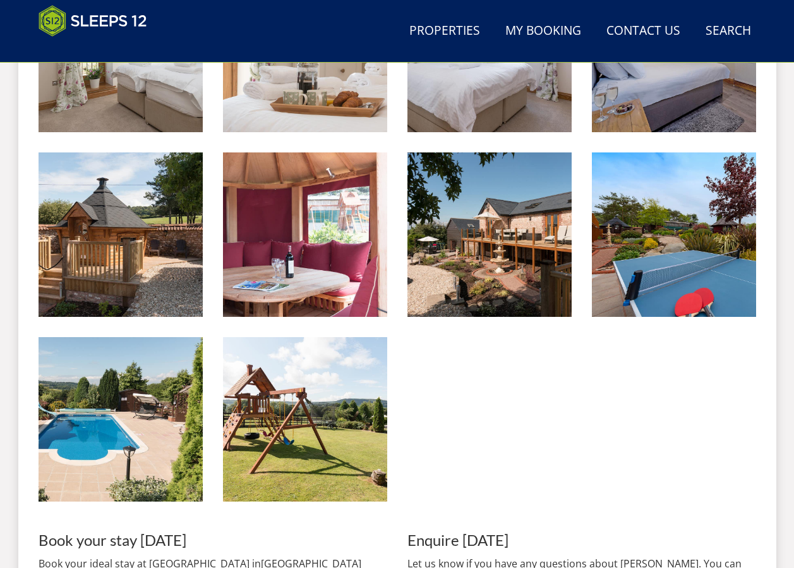
scroll to position [1205, 0]
